Goal: Task Accomplishment & Management: Use online tool/utility

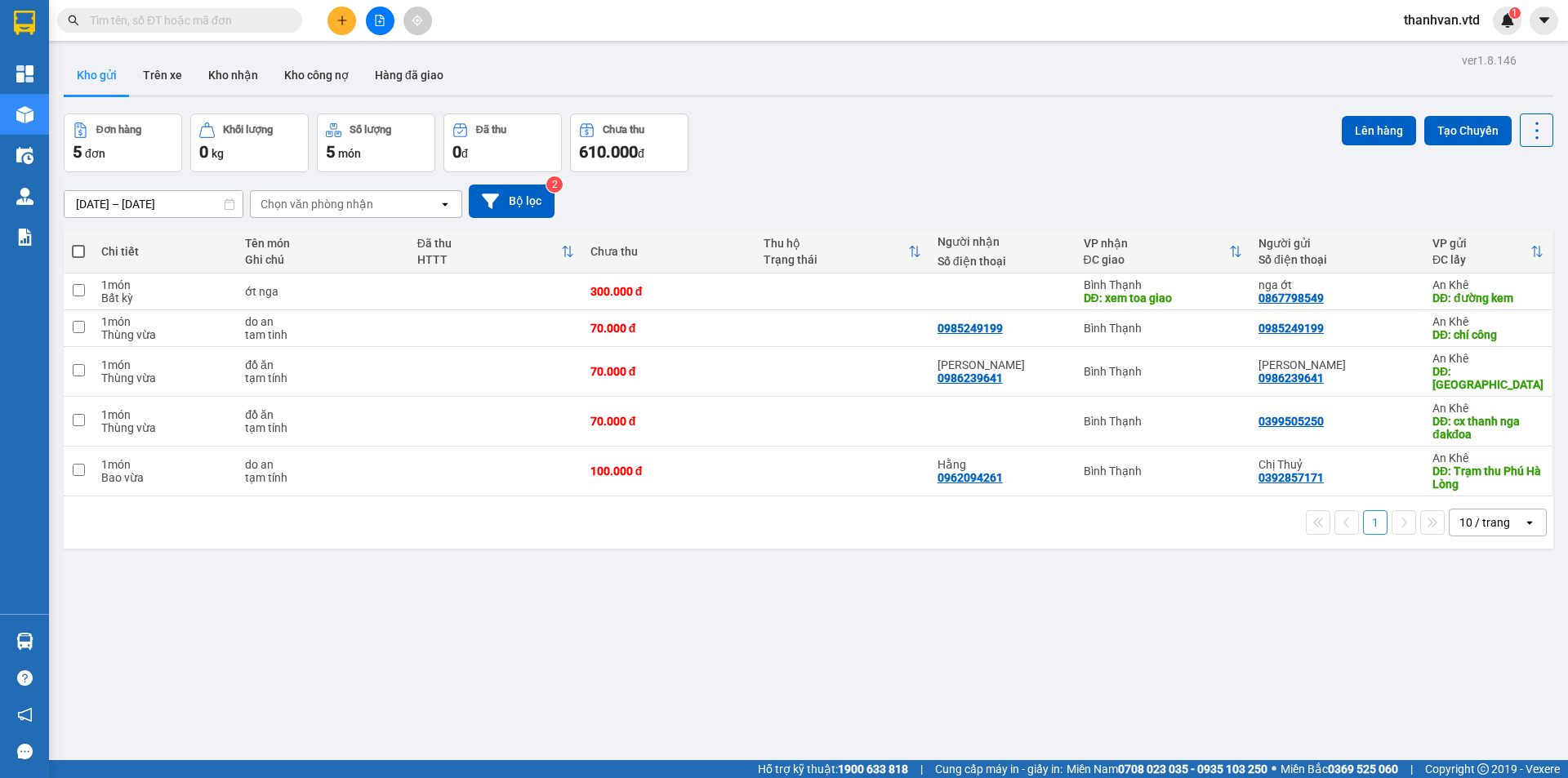
click at [149, 21] on input "text" at bounding box center [187, 20] width 193 height 18
paste input "0868260343"
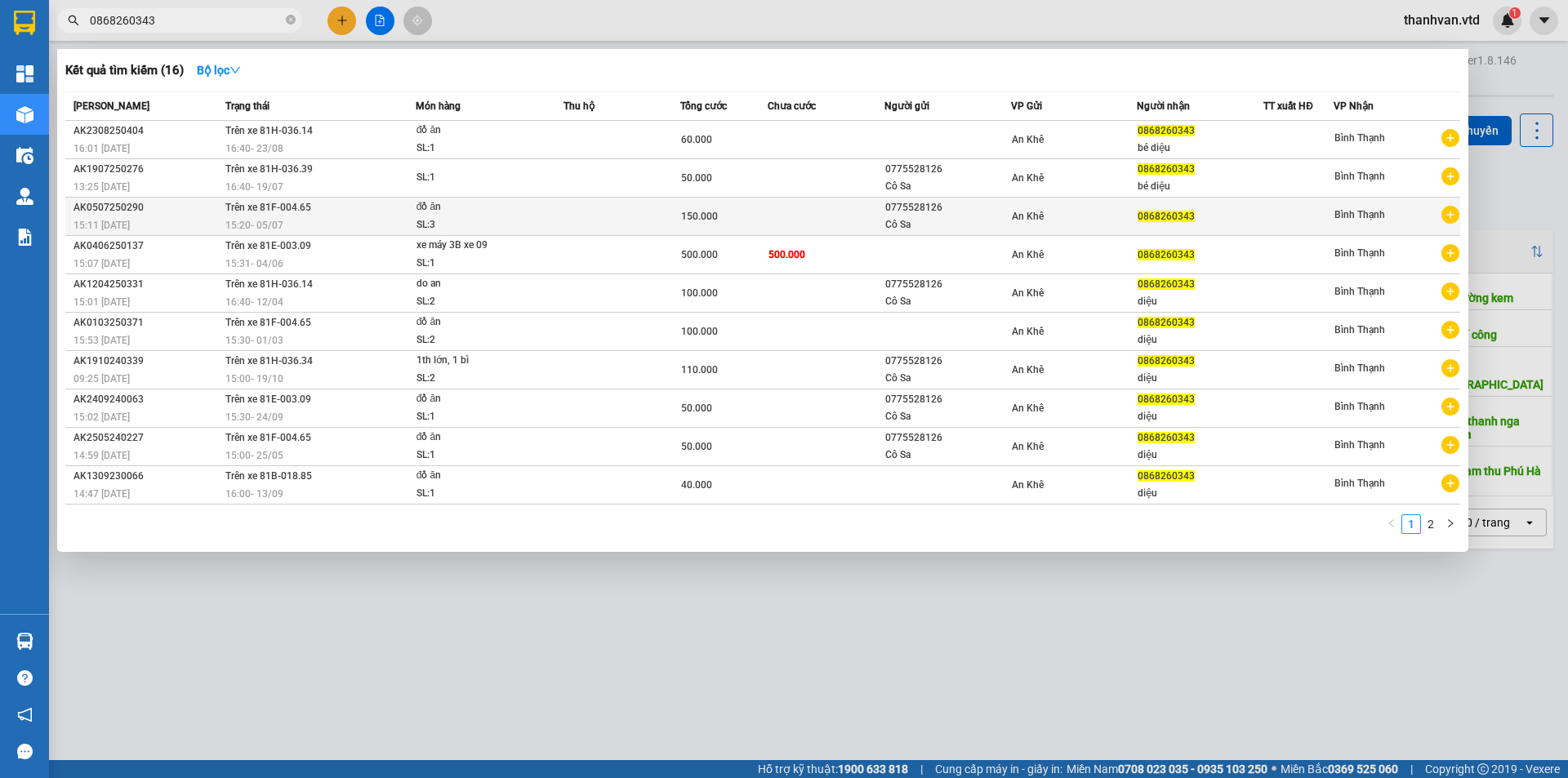
type input "0868260343"
click at [942, 220] on div "Cô Sa" at bounding box center [948, 225] width 125 height 17
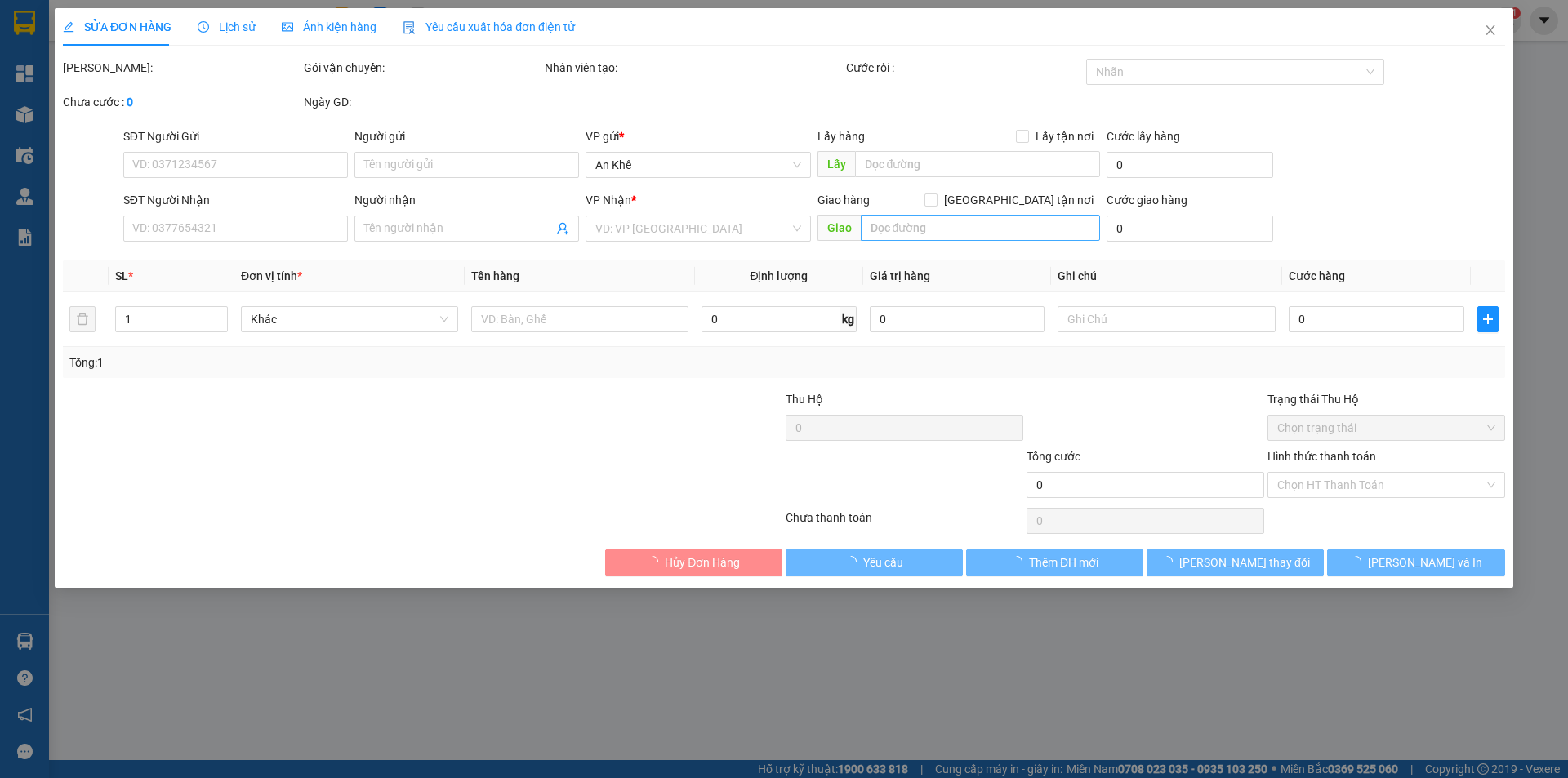
type input "0775528126"
type input "Cô Sa"
type input "0868260343"
type input "150.000"
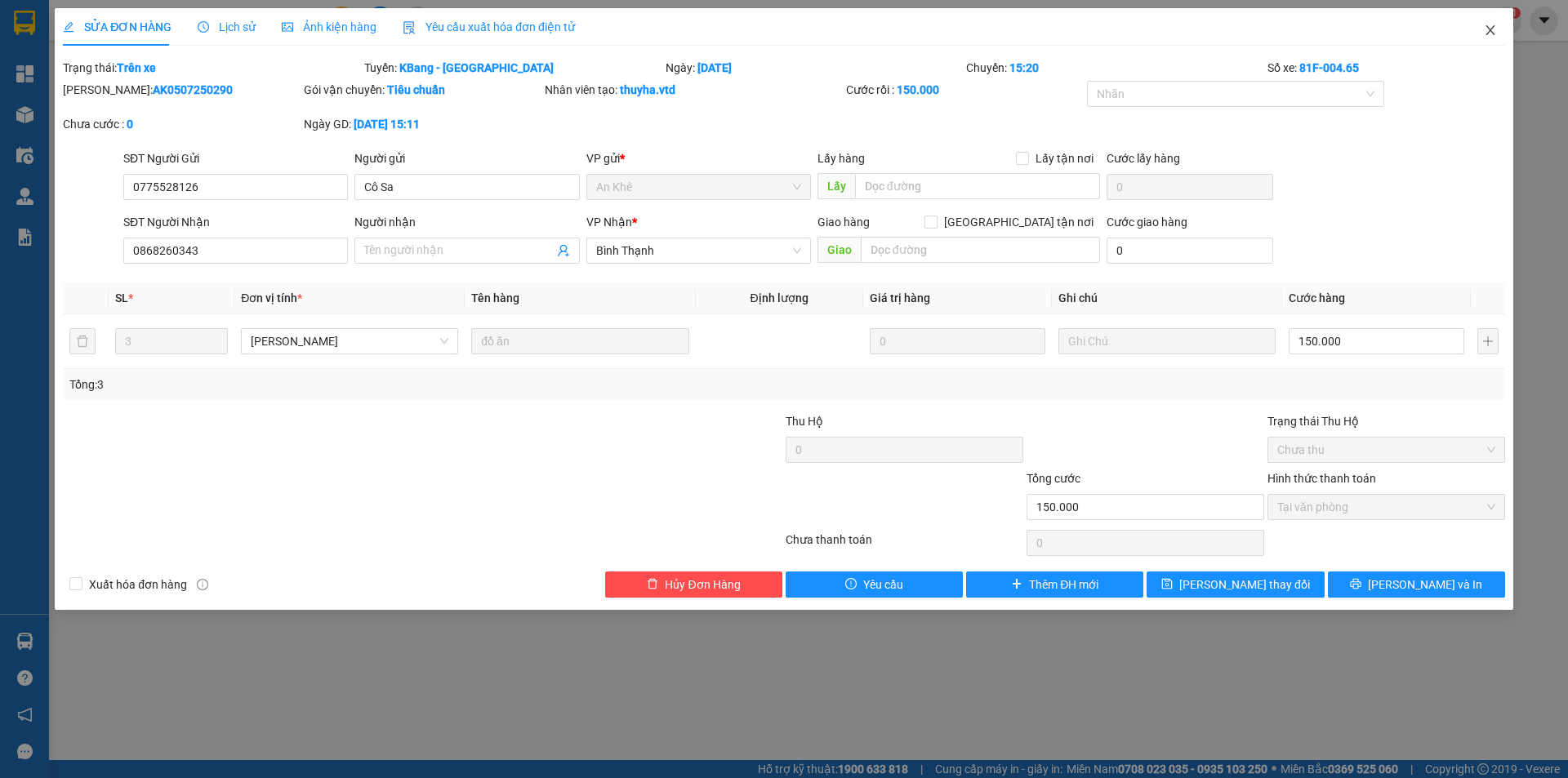
click at [1496, 14] on span "Close" at bounding box center [1491, 31] width 46 height 46
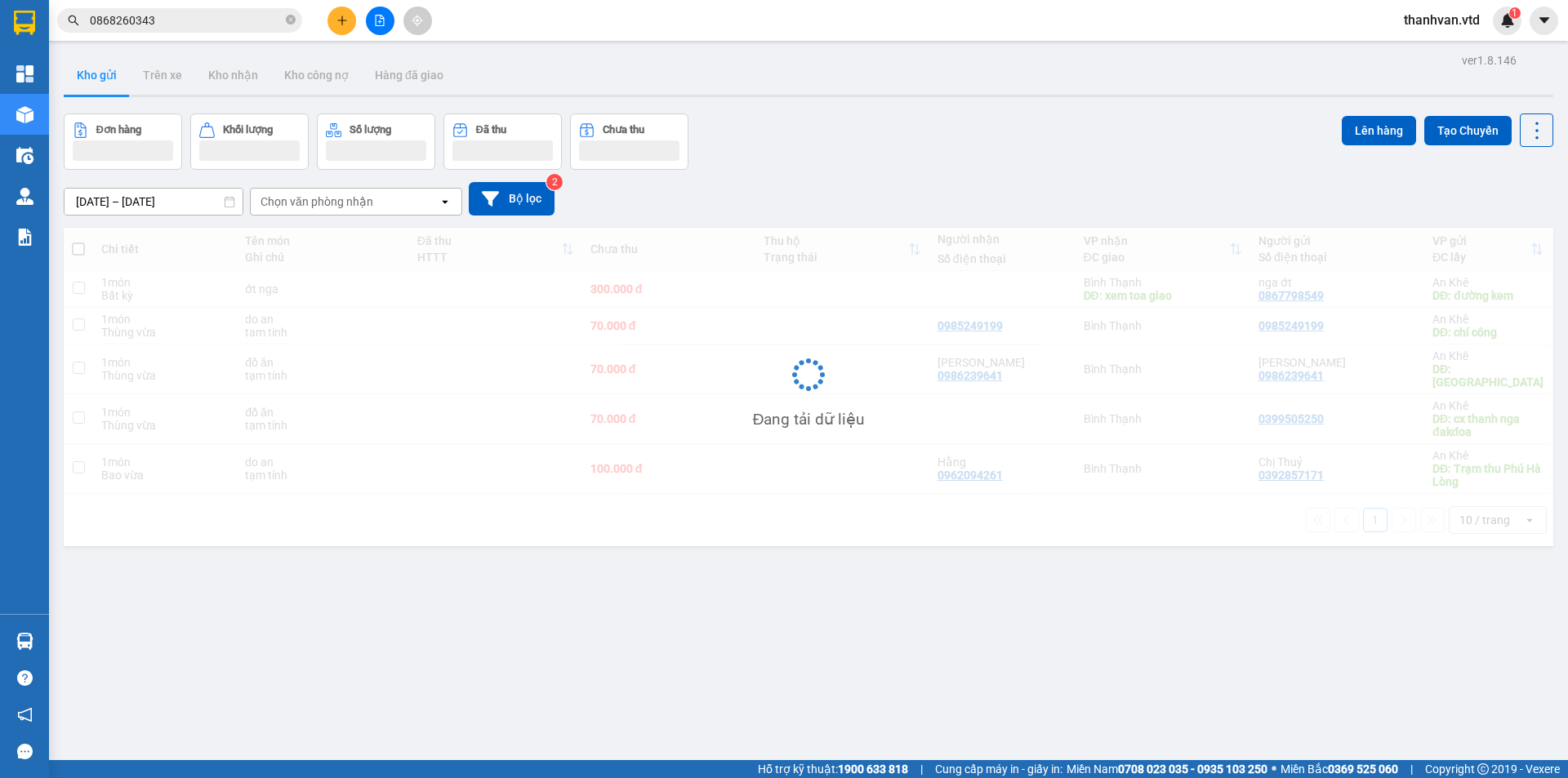
click at [1490, 28] on span "thanhvan.vtd" at bounding box center [1441, 20] width 102 height 20
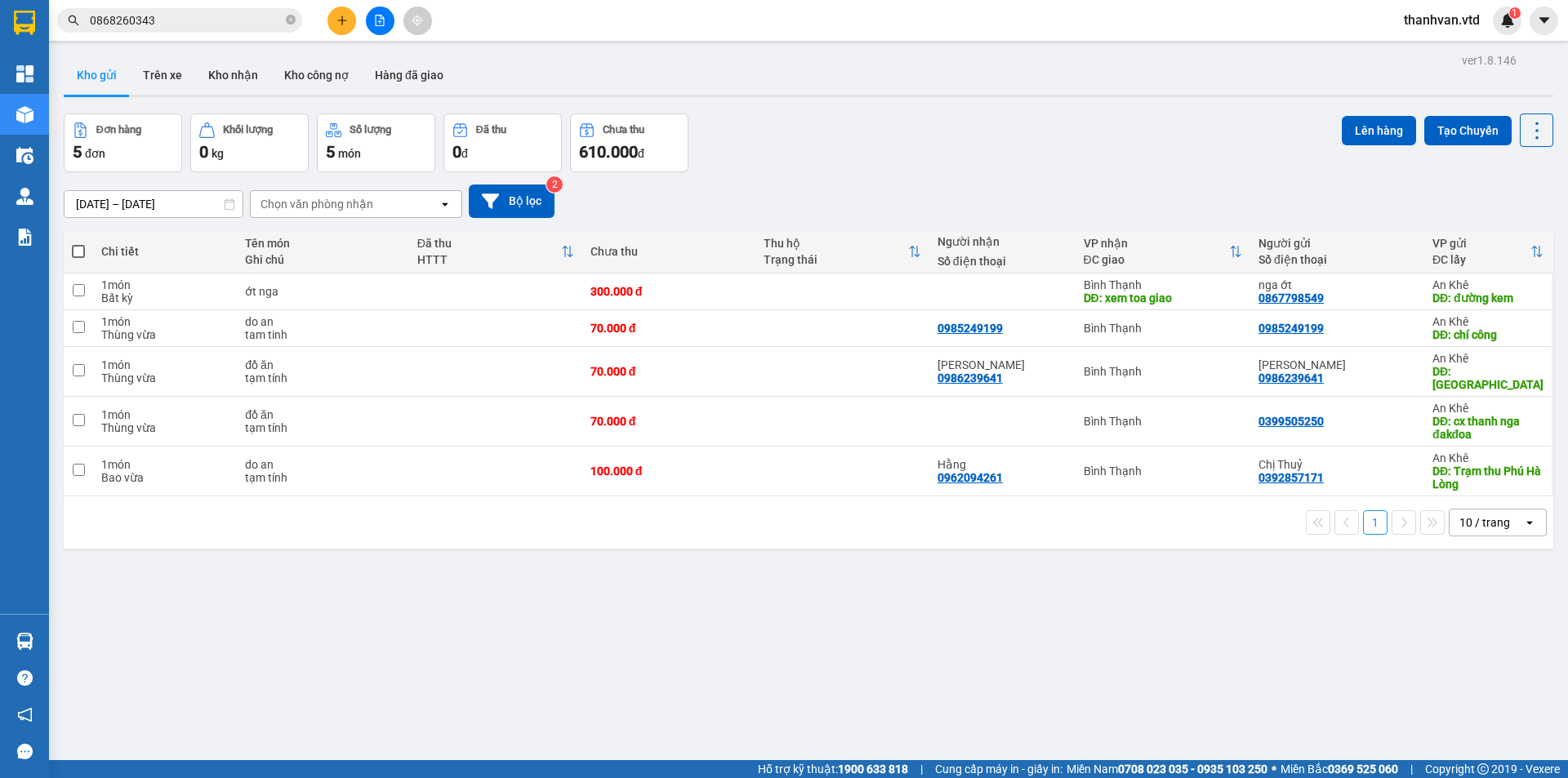
click at [1217, 107] on div "ver 1.8.146 Kho gửi Trên xe Kho nhận Kho công nợ Hàng đã giao Đơn hàng 5 đơn Kh…" at bounding box center [808, 437] width 1503 height 778
click at [180, 18] on input "0868260343" at bounding box center [187, 20] width 193 height 18
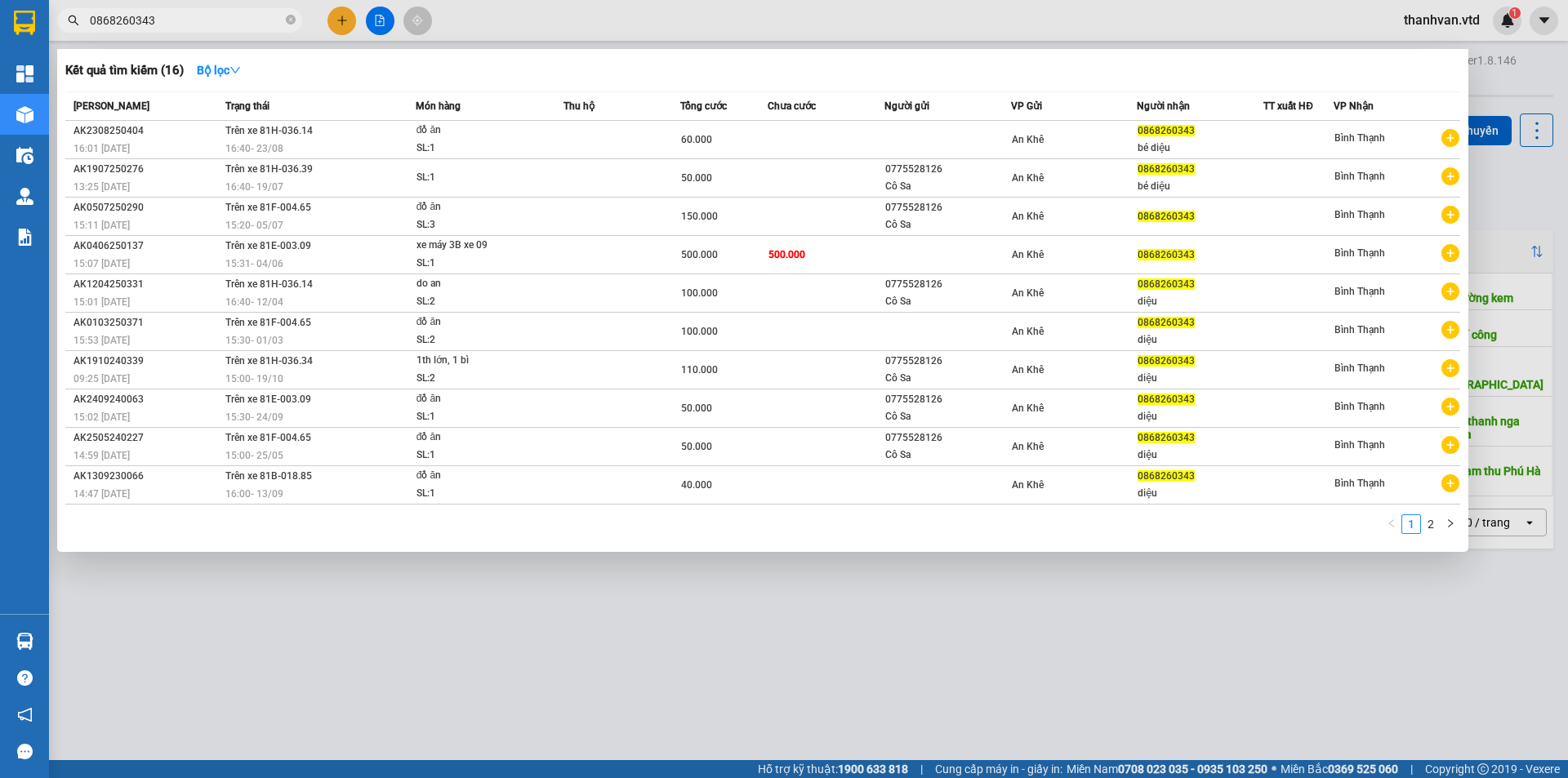
click at [1523, 75] on div at bounding box center [784, 389] width 1568 height 778
